Goal: Transaction & Acquisition: Purchase product/service

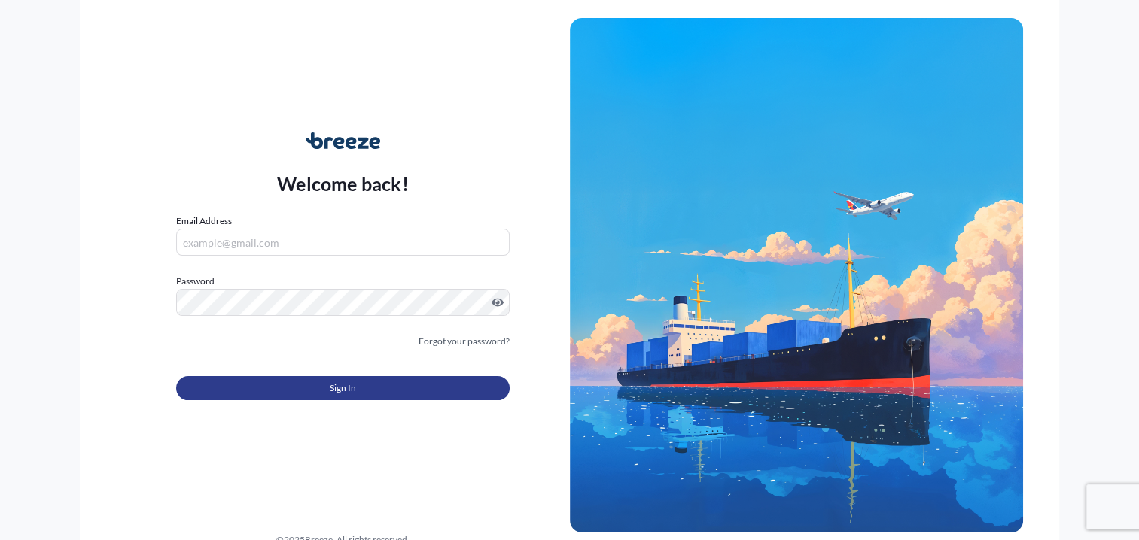
type input "[PERSON_NAME][EMAIL_ADDRESS][PERSON_NAME][DOMAIN_NAME]"
click at [338, 385] on span "Sign In" at bounding box center [343, 388] width 26 height 15
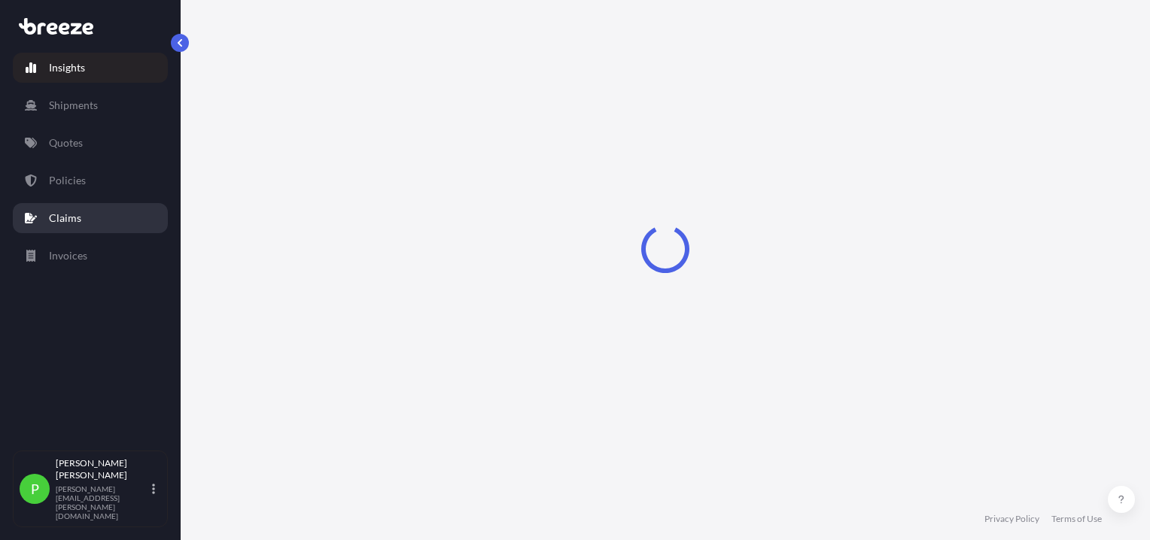
select select "2025"
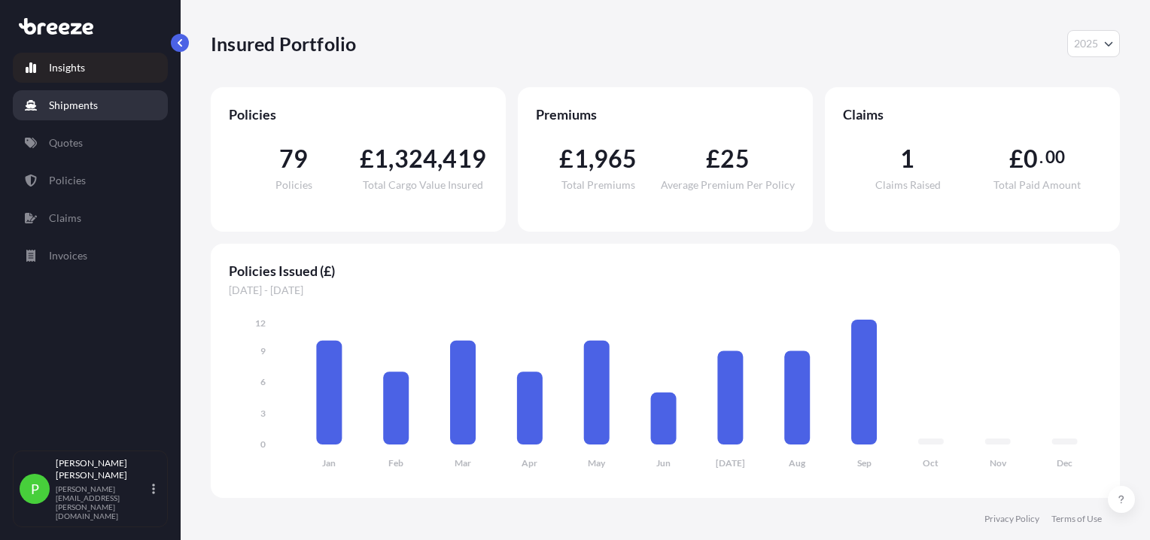
click at [72, 102] on p "Shipments" at bounding box center [73, 105] width 49 height 15
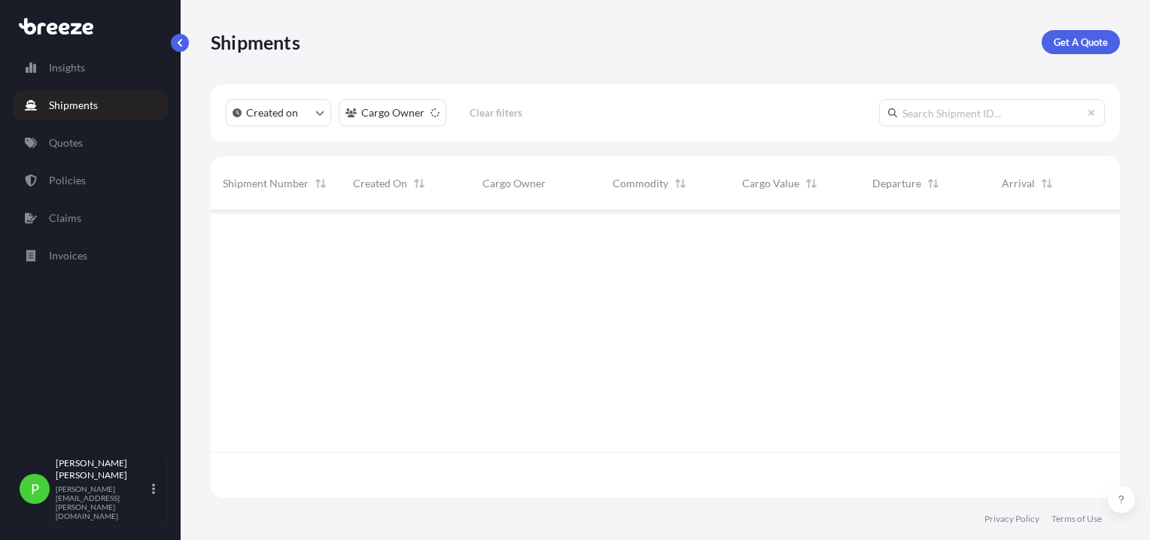
scroll to position [330, 897]
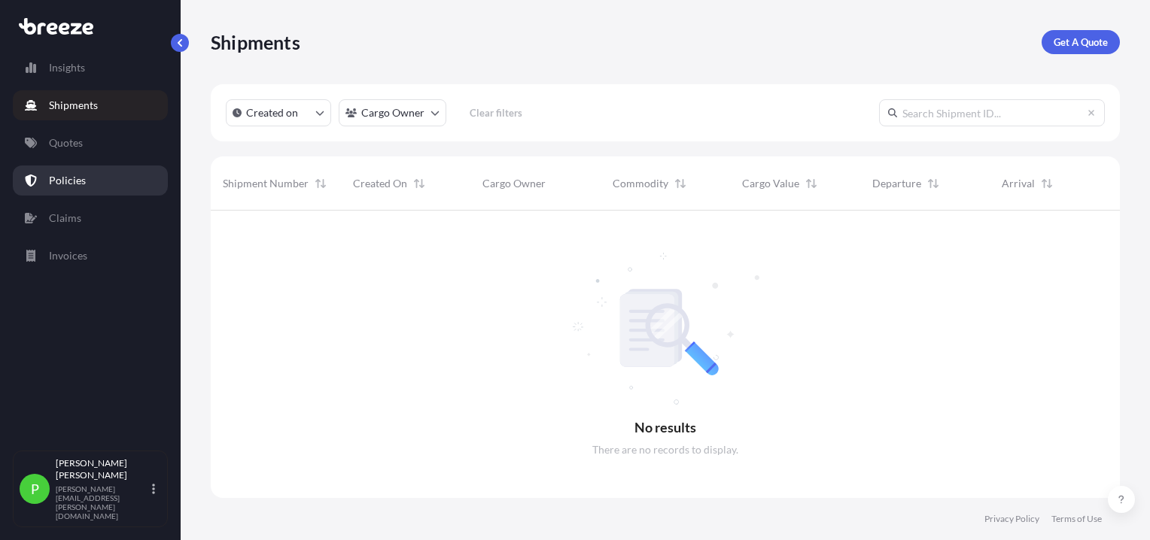
click at [75, 184] on p "Policies" at bounding box center [67, 180] width 37 height 15
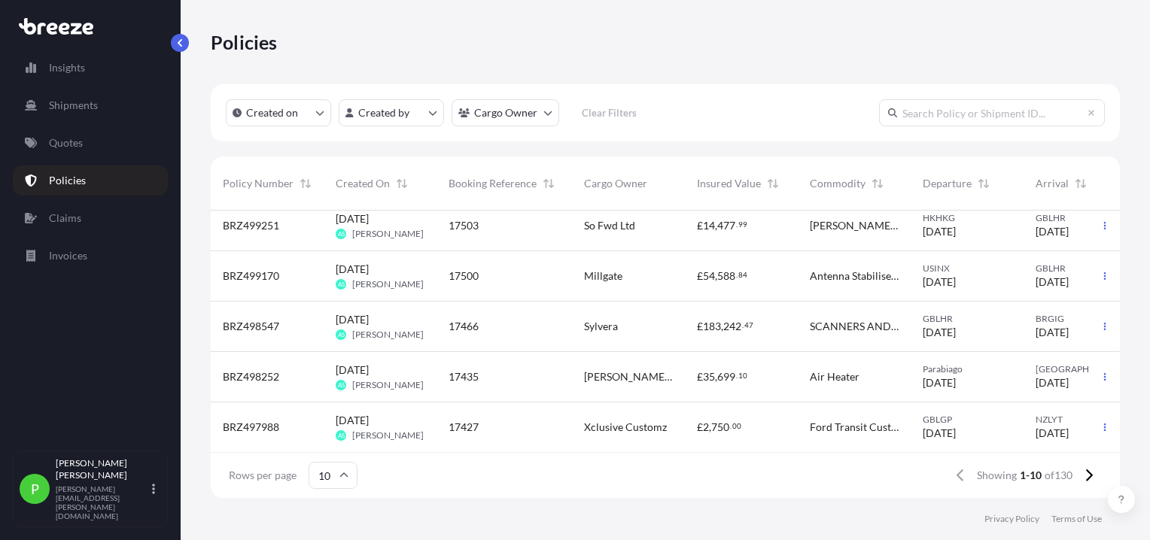
scroll to position [273, 0]
click at [1090, 476] on icon at bounding box center [1089, 476] width 7 height 12
click at [1088, 470] on icon at bounding box center [1088, 476] width 8 height 14
click at [1100, 272] on icon "button" at bounding box center [1104, 276] width 9 height 9
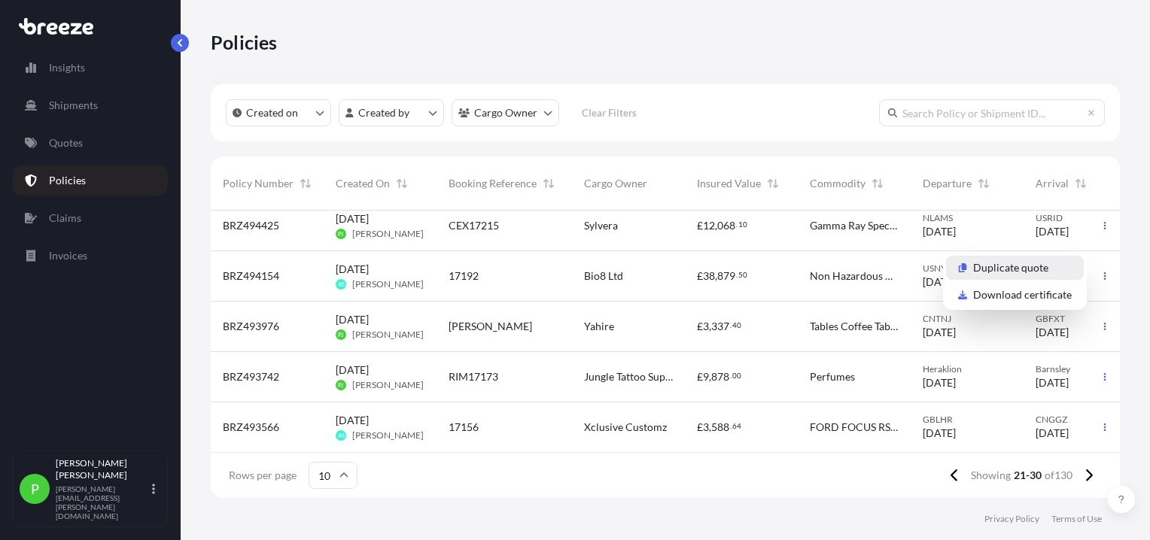
click at [985, 266] on p "Duplicate quote" at bounding box center [1010, 267] width 75 height 15
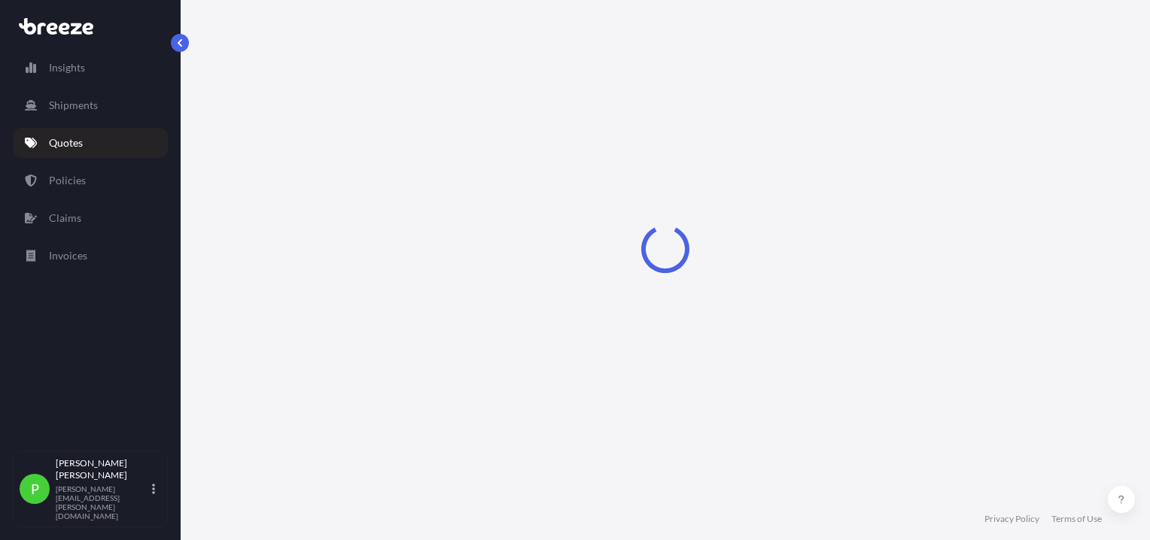
select select "Road"
select select "Sea"
select select "Road"
select select "1"
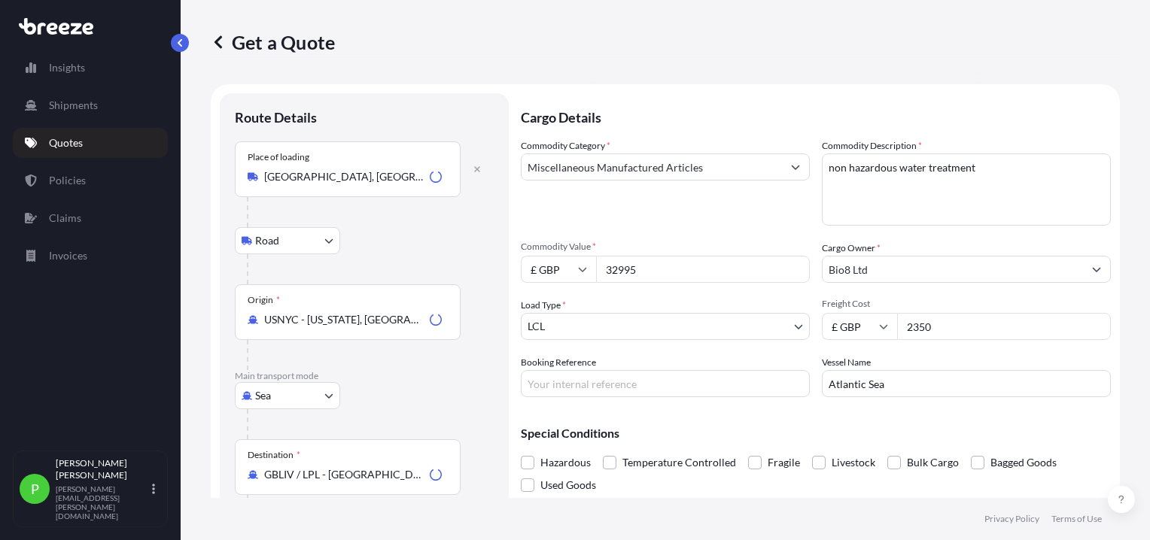
scroll to position [24, 0]
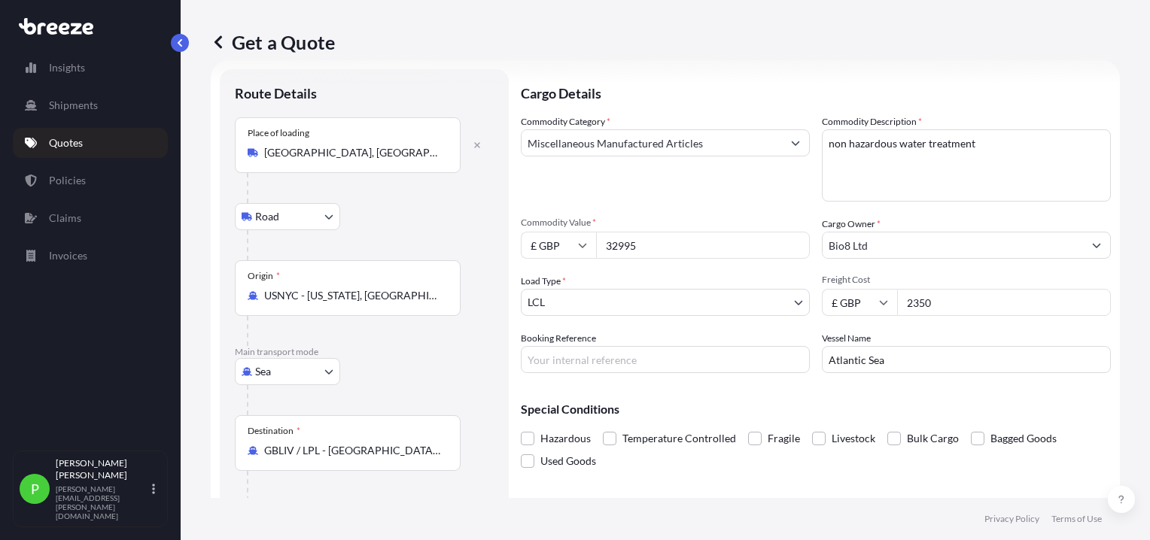
click at [649, 247] on input "32995" at bounding box center [703, 245] width 214 height 27
drag, startPoint x: 643, startPoint y: 247, endPoint x: 587, endPoint y: 249, distance: 55.7
click at [587, 249] on div "£ GBP 32995" at bounding box center [665, 245] width 289 height 27
type input "26065"
drag, startPoint x: 948, startPoint y: 304, endPoint x: 864, endPoint y: 306, distance: 84.3
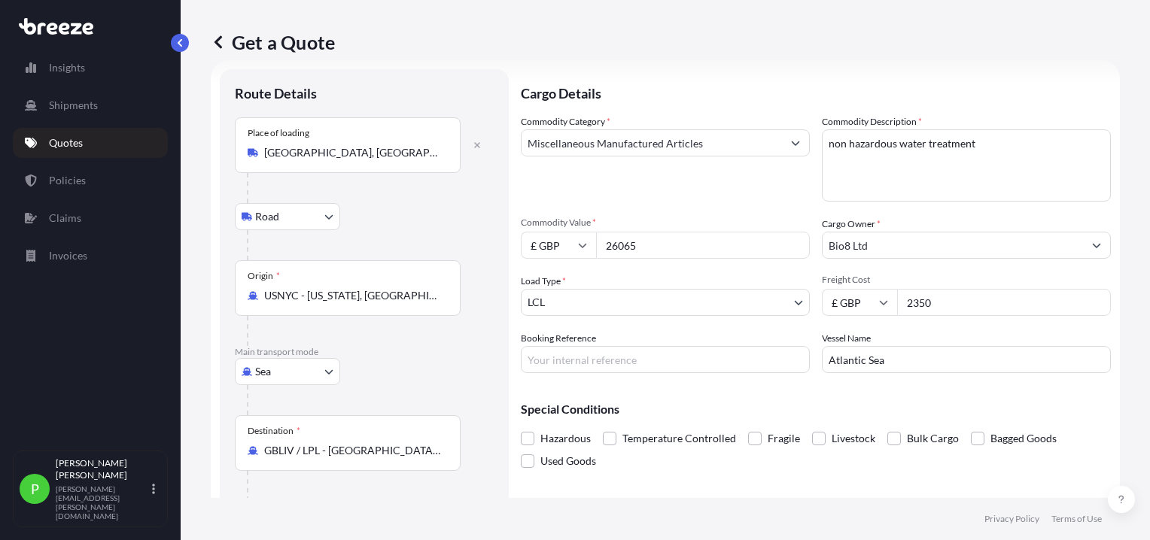
click at [864, 306] on div "£ GBP 2350" at bounding box center [966, 302] width 289 height 27
type input "2741.00"
click at [543, 359] on input "Booking Reference" at bounding box center [665, 359] width 289 height 27
paste input "OIM021152A"
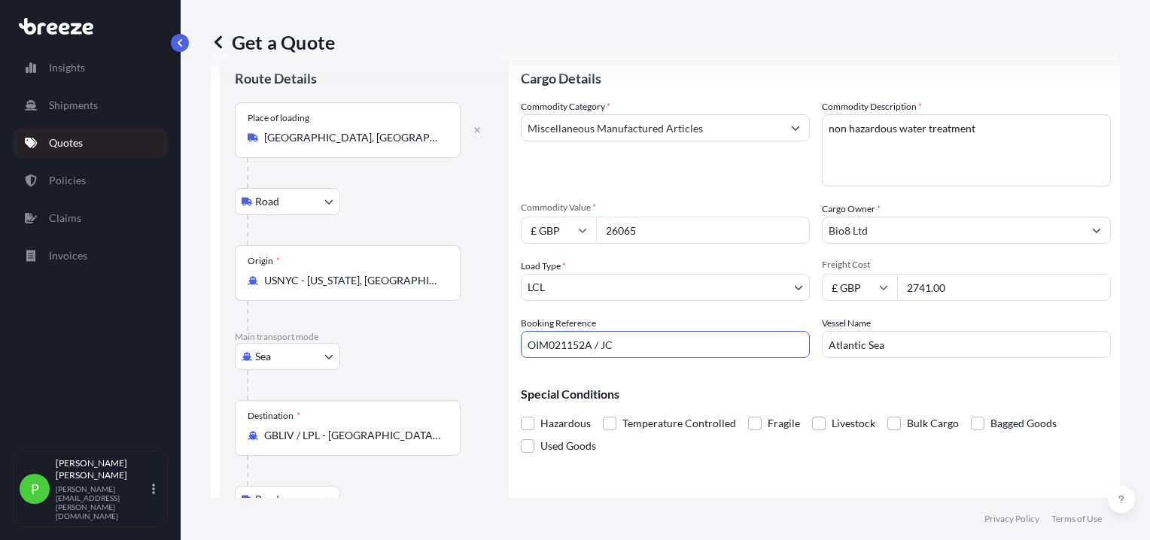
scroll to position [0, 0]
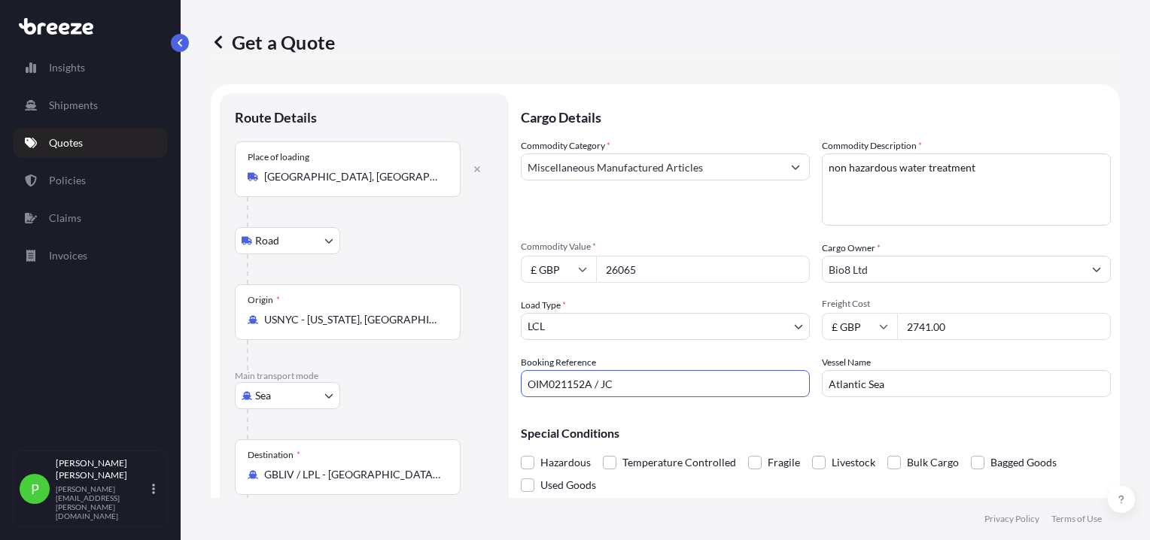
type input "OIM021152A / JC"
click at [890, 376] on input "Atlantic Sea" at bounding box center [966, 383] width 289 height 27
drag, startPoint x: 897, startPoint y: 382, endPoint x: 745, endPoint y: 394, distance: 152.5
click at [745, 394] on div "Commodity Category * Miscellaneous Manufactured Articles Commodity Description …" at bounding box center [816, 267] width 590 height 259
click at [822, 411] on div "Special Conditions Hazardous Temperature Controlled Fragile Livestock Bulk Carg…" at bounding box center [816, 452] width 590 height 87
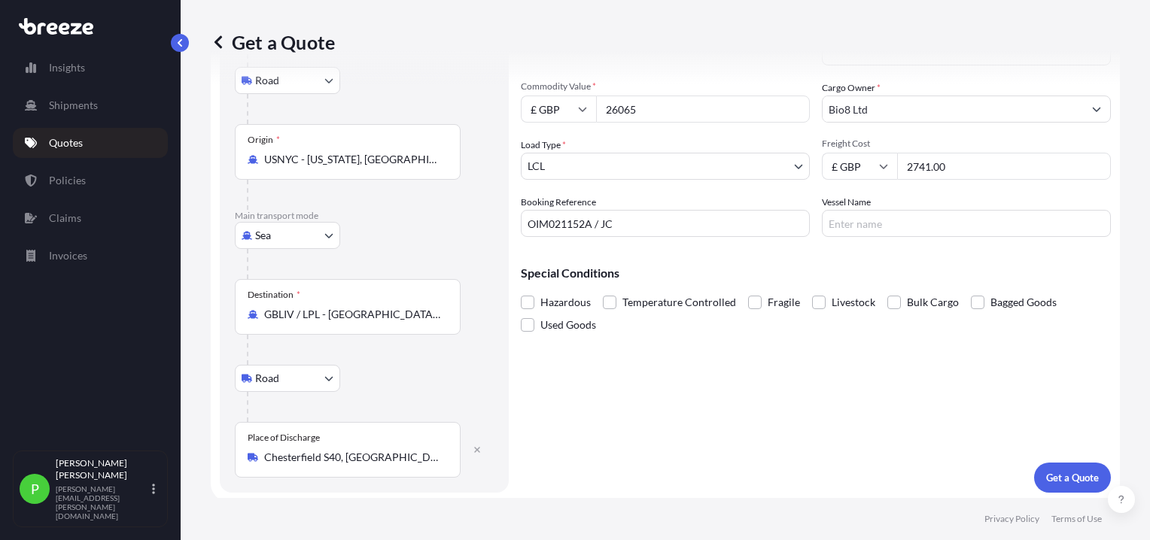
scroll to position [163, 0]
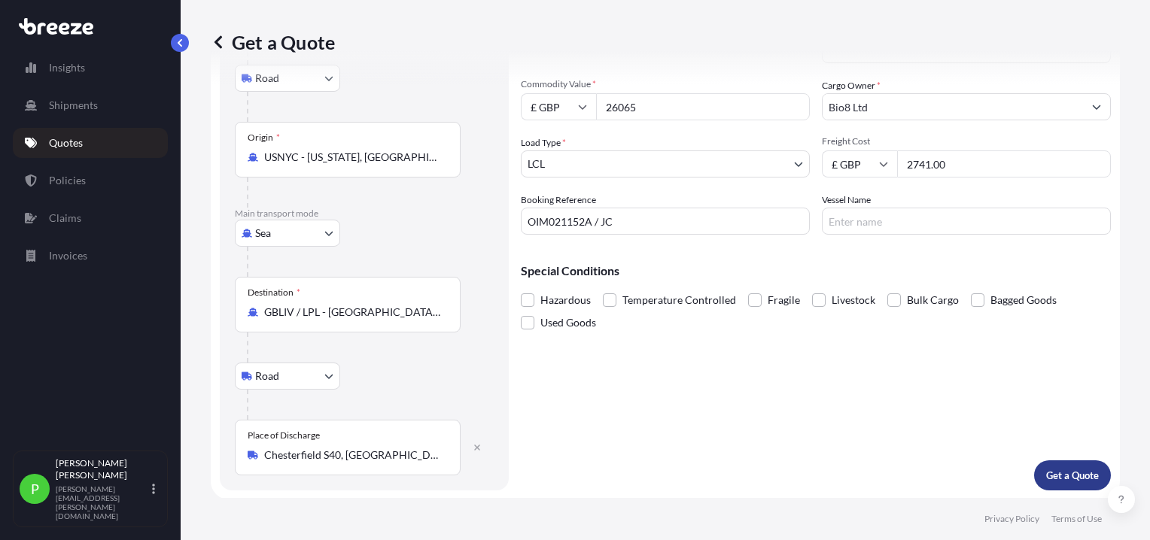
click at [1064, 471] on p "Get a Quote" at bounding box center [1072, 475] width 53 height 15
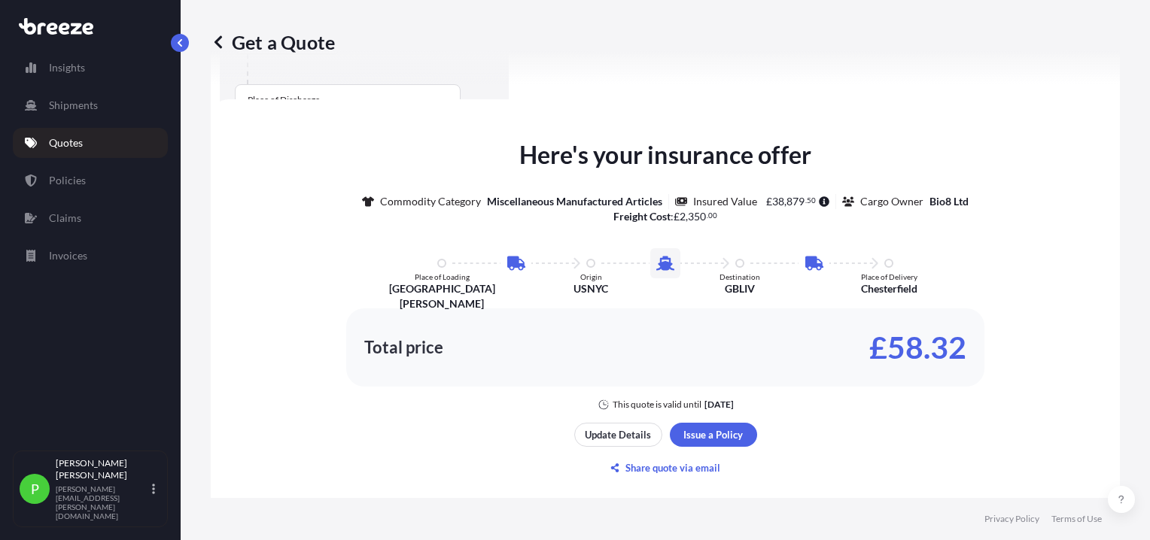
scroll to position [522, 0]
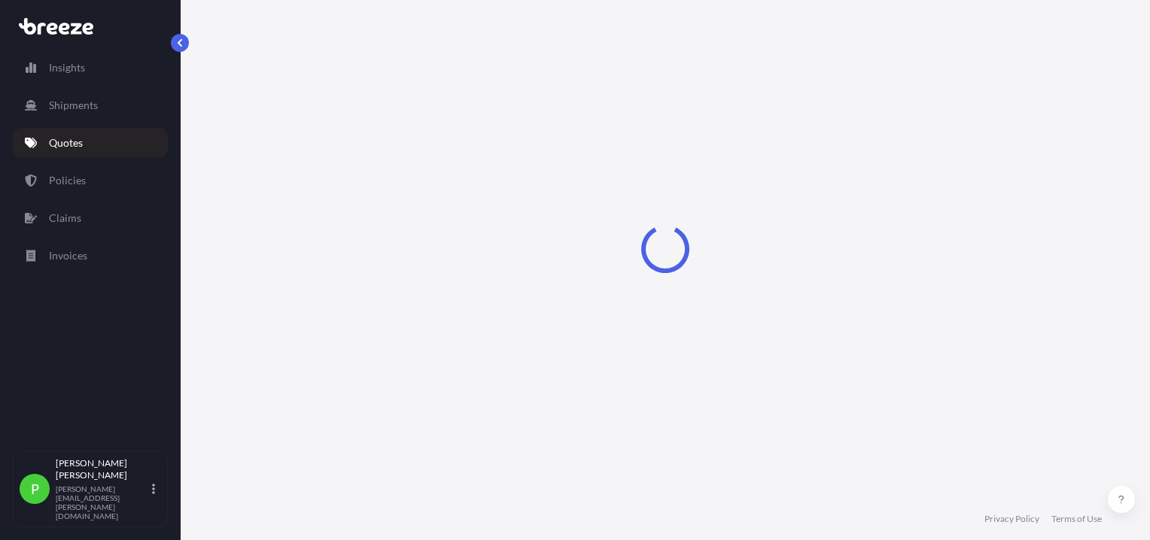
select select "Road"
select select "Sea"
select select "Road"
select select "1"
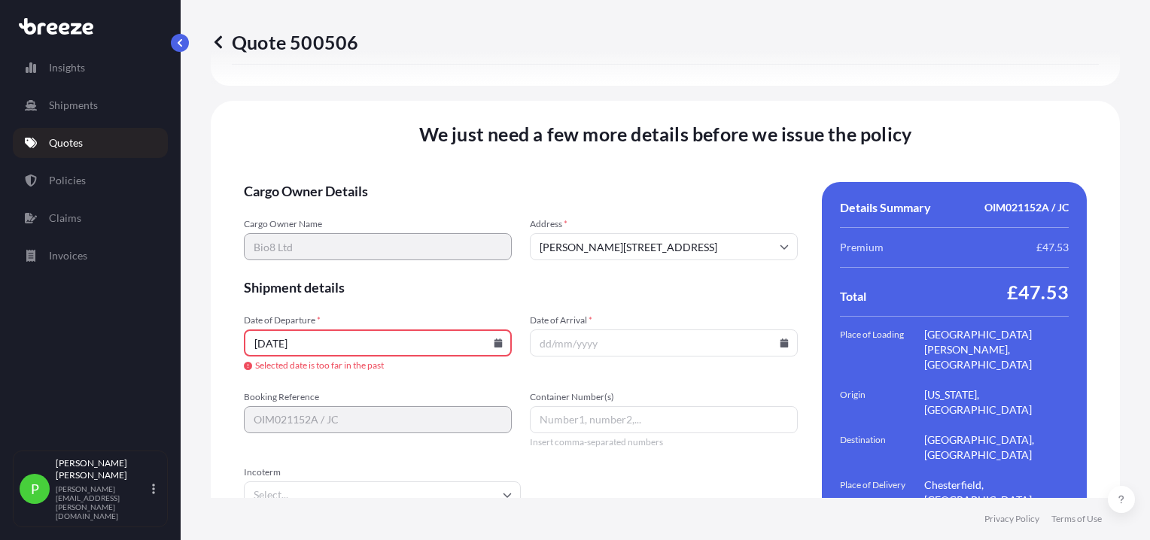
scroll to position [2127, 0]
click at [494, 338] on icon at bounding box center [498, 342] width 8 height 9
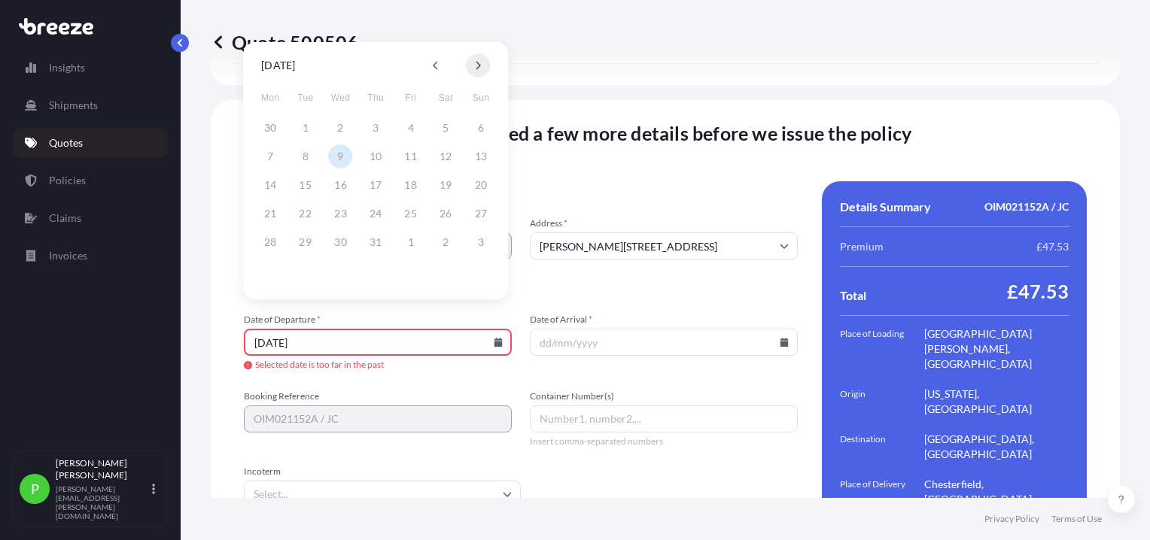
click at [477, 65] on icon at bounding box center [478, 65] width 6 height 9
click at [271, 159] on button "6" at bounding box center [270, 156] width 24 height 24
type input "[DATE]"
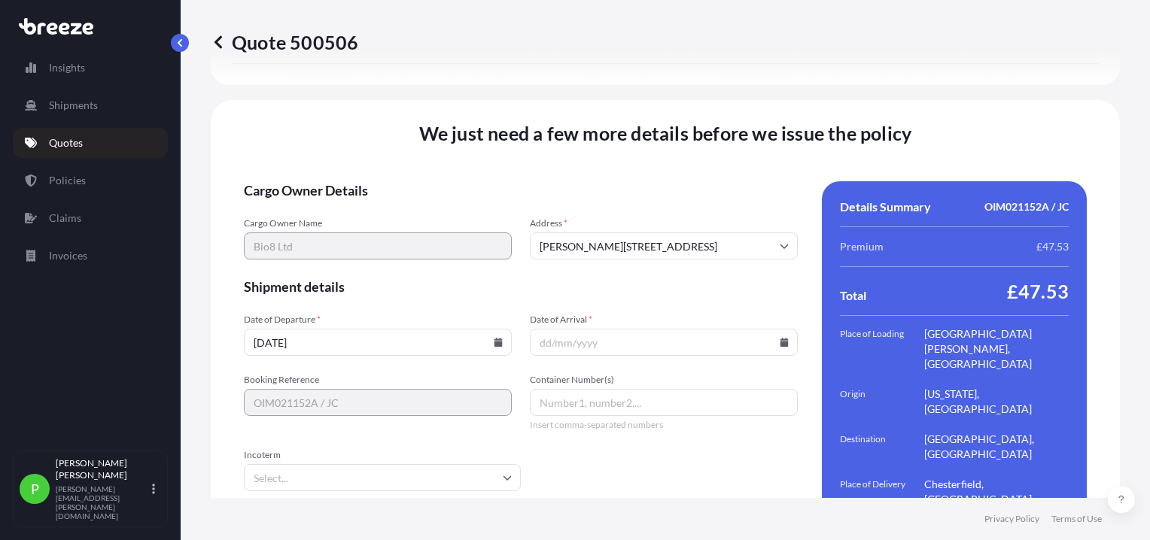
scroll to position [2110, 0]
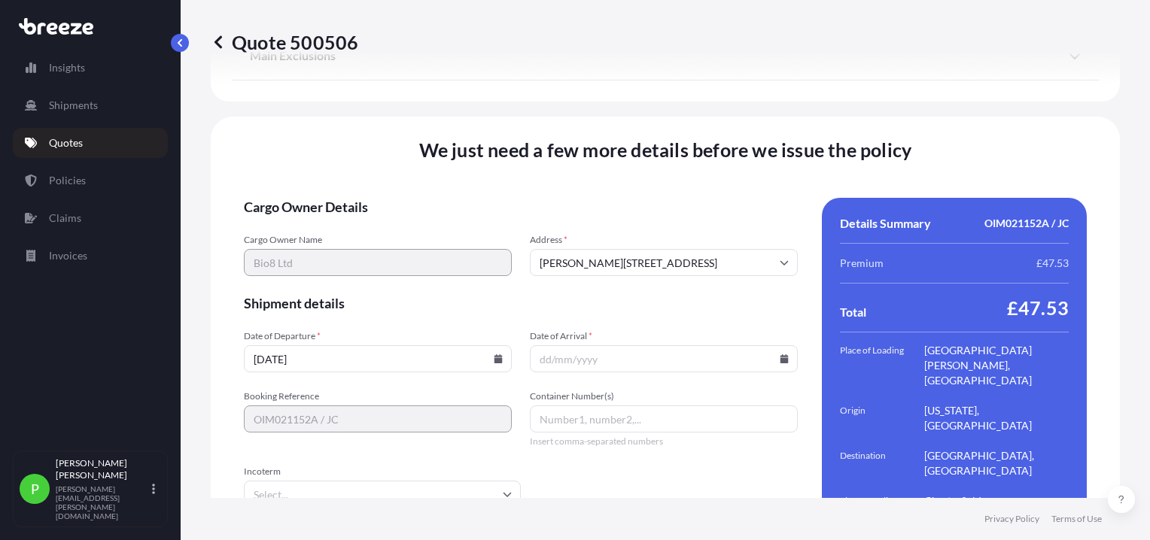
click at [780, 354] on icon at bounding box center [784, 358] width 8 height 9
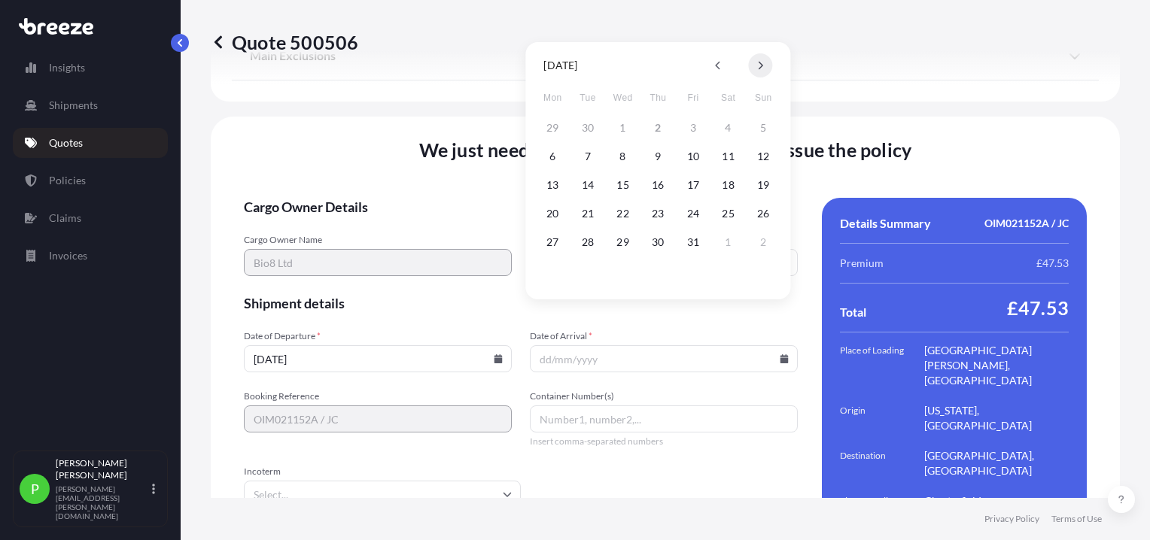
click at [758, 66] on icon at bounding box center [761, 65] width 6 height 9
click at [555, 184] on button "10" at bounding box center [552, 185] width 24 height 24
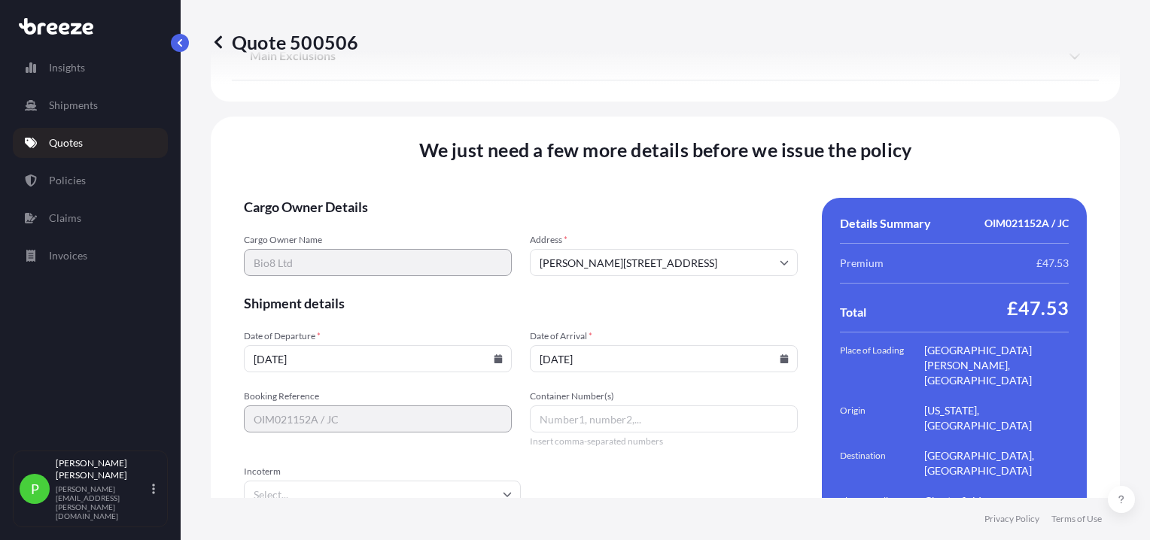
type input "[DATE]"
click at [506, 490] on icon at bounding box center [507, 494] width 9 height 9
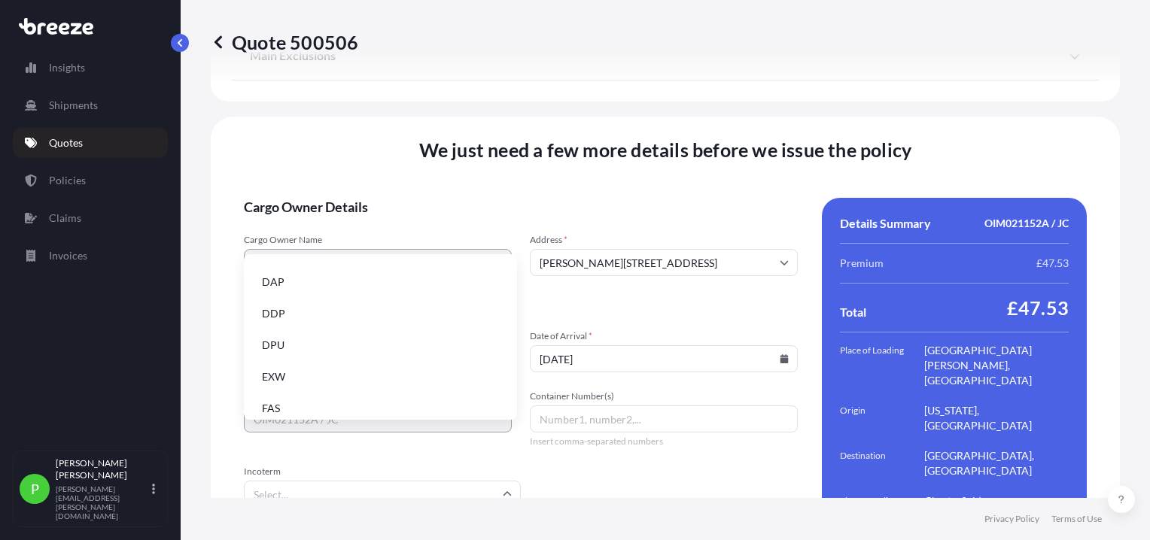
scroll to position [144, 0]
click at [315, 349] on li "EXW" at bounding box center [380, 351] width 261 height 29
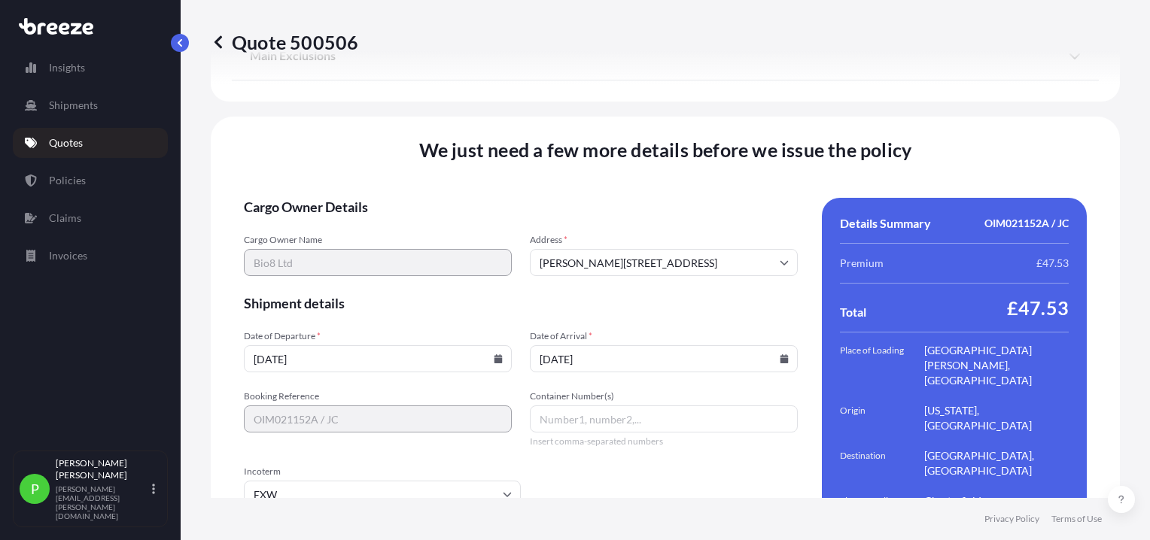
scroll to position [2143, 0]
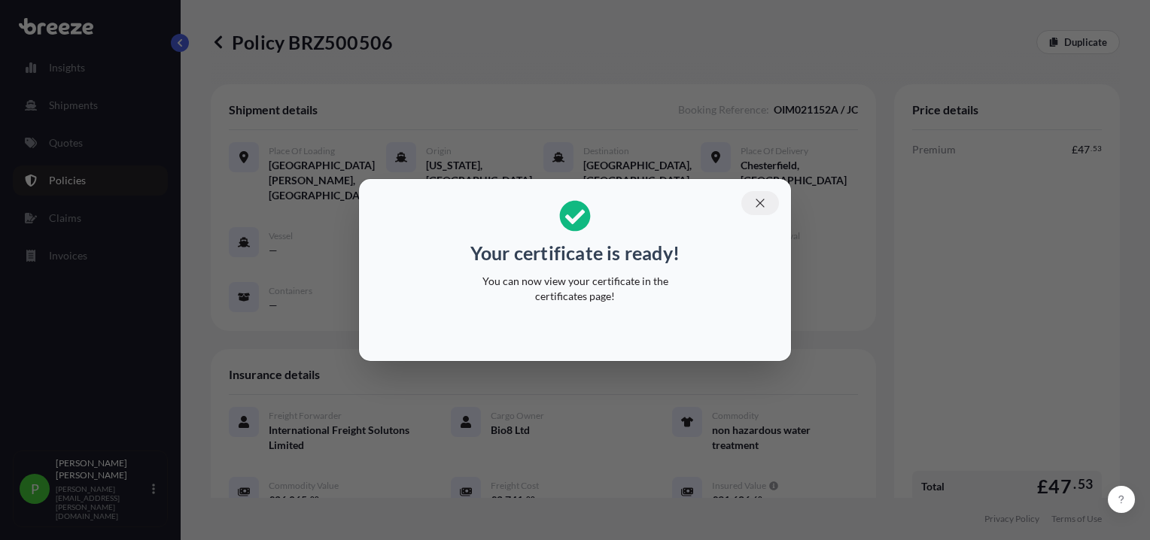
click at [761, 202] on icon "button" at bounding box center [760, 203] width 14 height 14
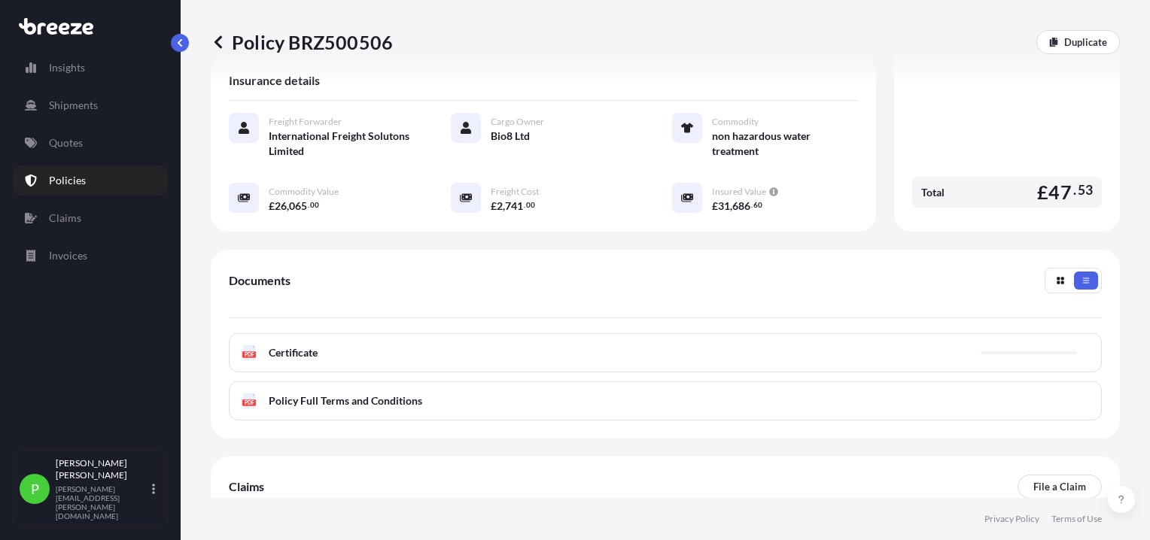
scroll to position [378, 0]
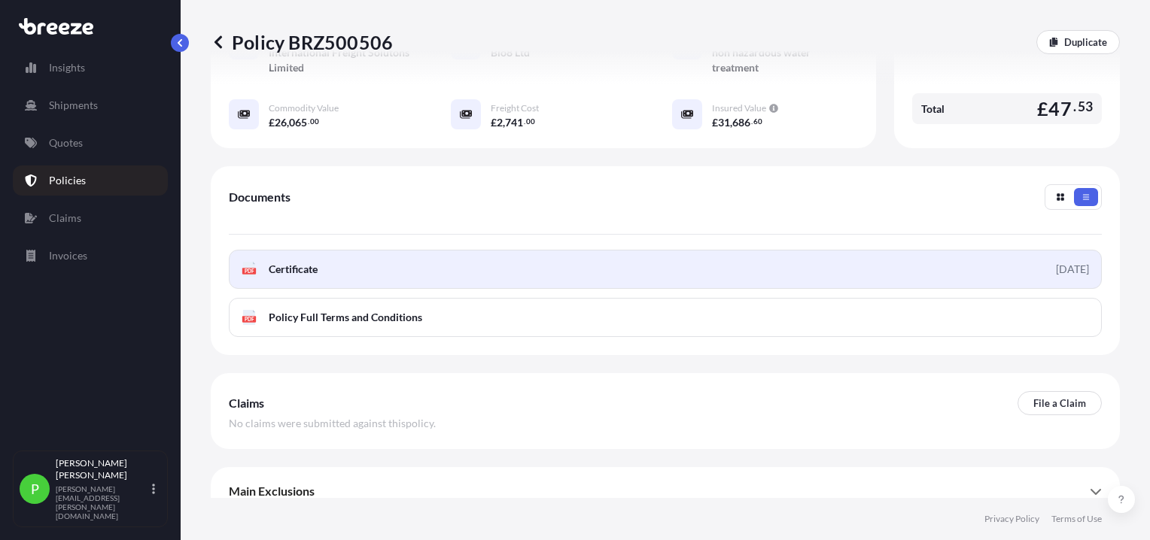
click at [289, 262] on span "Certificate" at bounding box center [293, 269] width 49 height 15
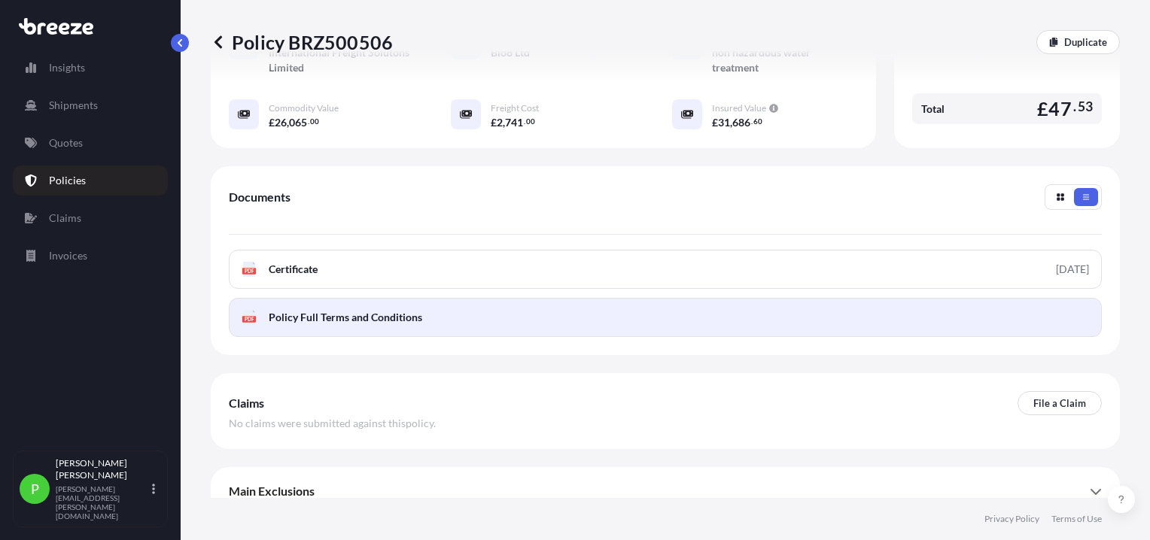
click at [376, 310] on span "Policy Full Terms and Conditions" at bounding box center [346, 317] width 154 height 15
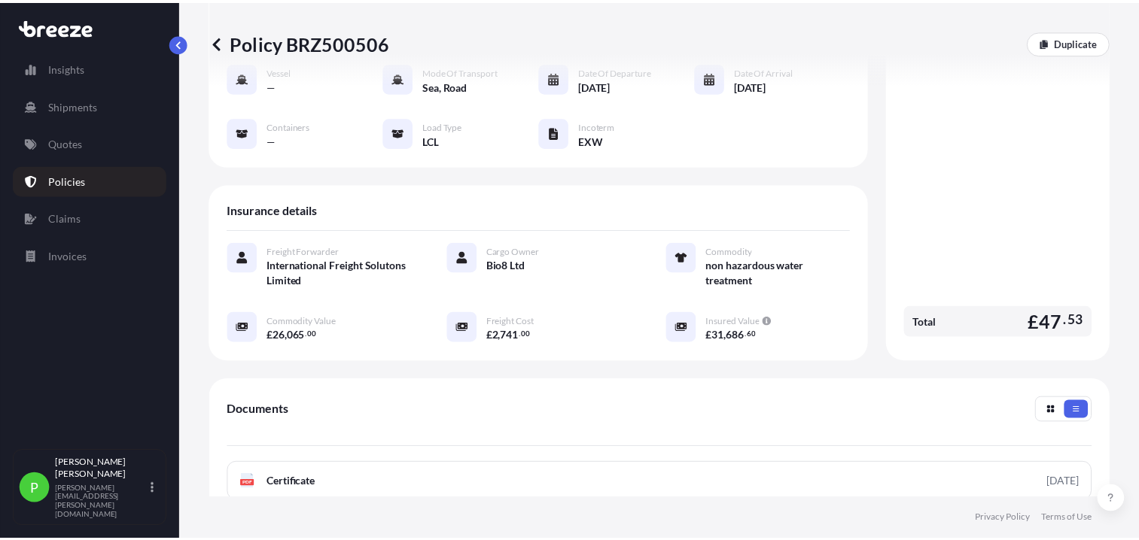
scroll to position [0, 0]
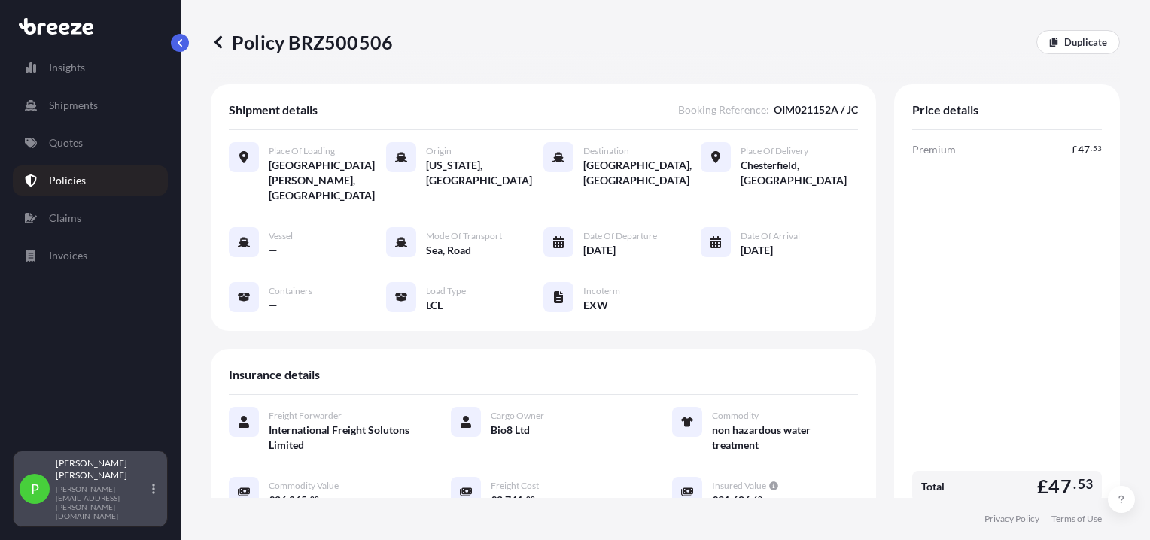
click at [111, 482] on p "[PERSON_NAME]" at bounding box center [102, 470] width 93 height 24
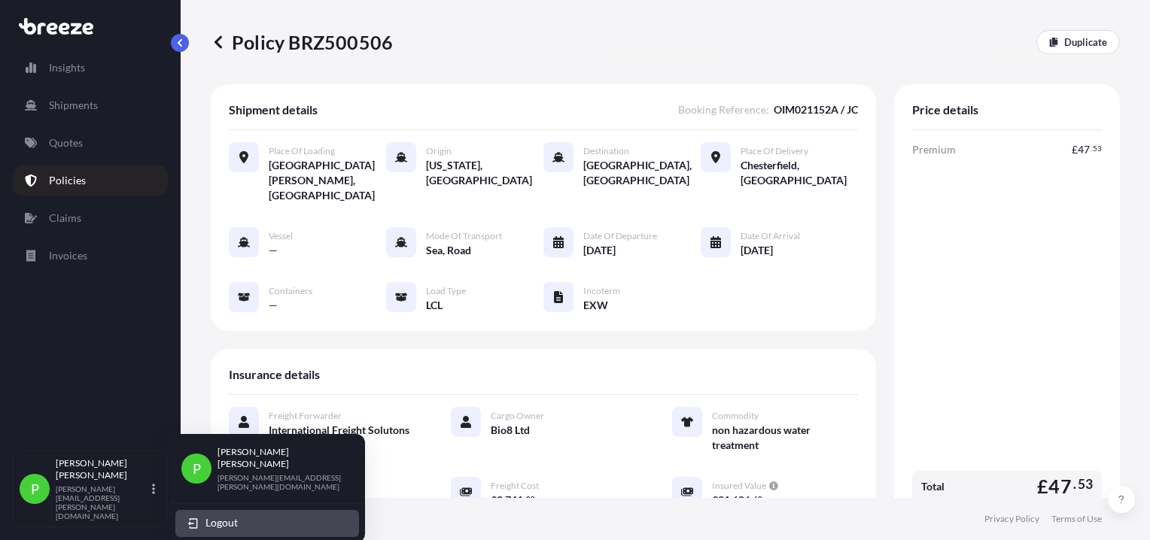
click at [221, 515] on span "Logout" at bounding box center [221, 522] width 32 height 15
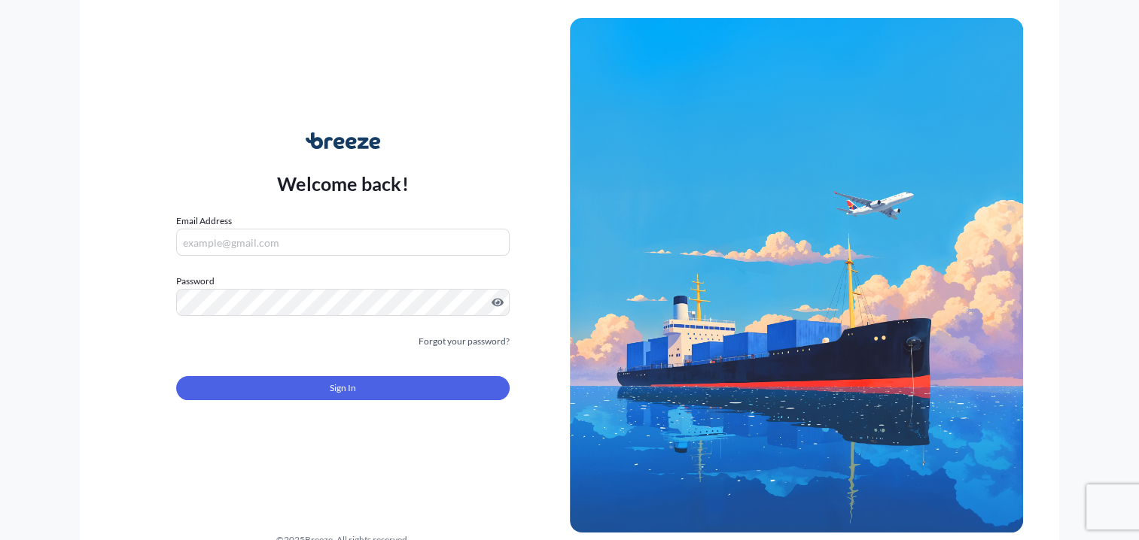
type input "[PERSON_NAME][EMAIL_ADDRESS][PERSON_NAME][DOMAIN_NAME]"
